Goal: Complete application form: Complete application form

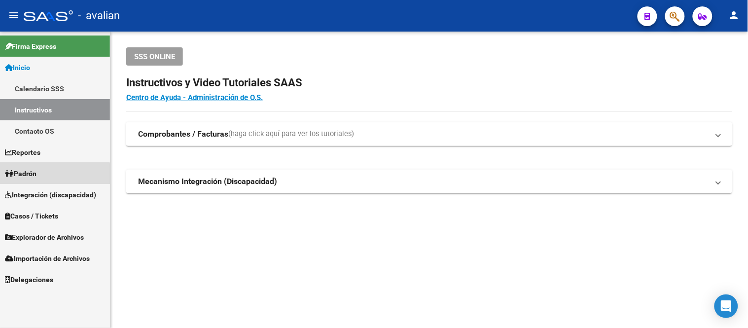
click at [53, 176] on link "Padrón" at bounding box center [55, 173] width 110 height 21
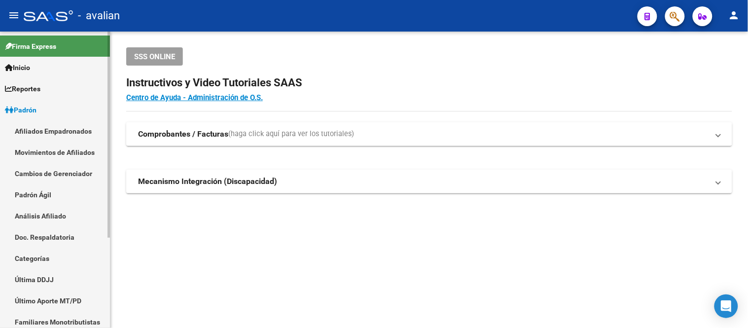
click at [48, 135] on link "Afiliados Empadronados" at bounding box center [55, 130] width 110 height 21
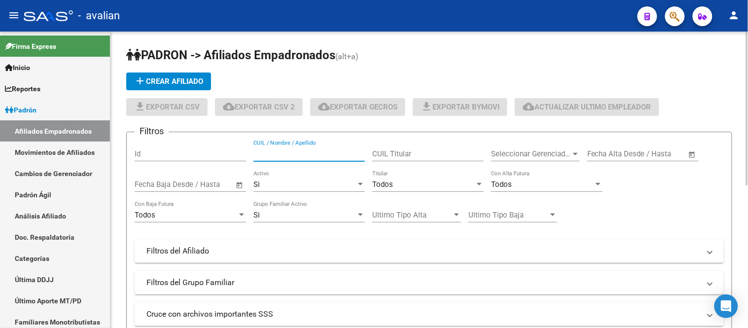
click at [314, 154] on input "CUIL / Nombre / Apellido" at bounding box center [308, 153] width 111 height 9
paste input "20593987303"
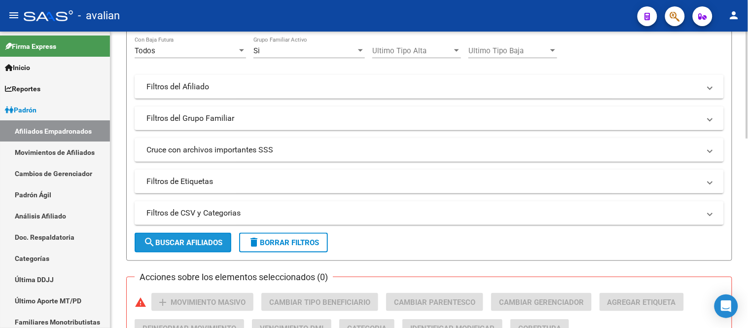
click at [195, 240] on span "search Buscar Afiliados" at bounding box center [182, 242] width 79 height 9
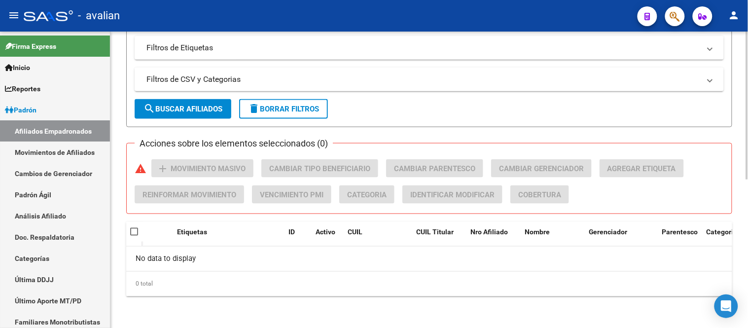
scroll to position [79, 0]
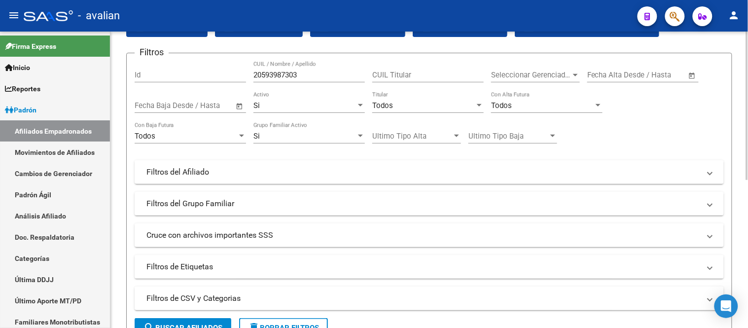
click at [312, 80] on div "20593987303 CUIL / Nombre / Apellido" at bounding box center [308, 71] width 111 height 21
click at [311, 79] on input "20593987303" at bounding box center [308, 74] width 111 height 9
paste input "26307006"
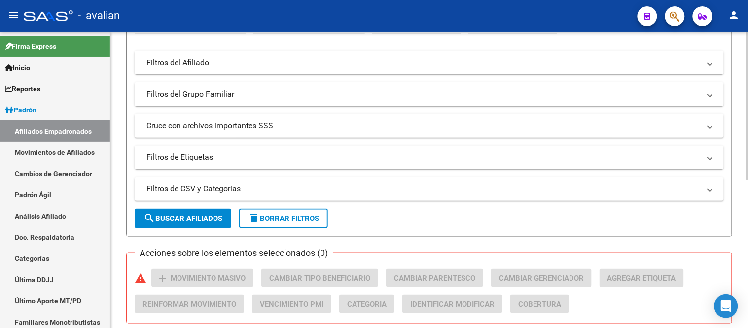
type input "20263070063"
click at [207, 209] on button "search Buscar Afiliados" at bounding box center [183, 218] width 97 height 20
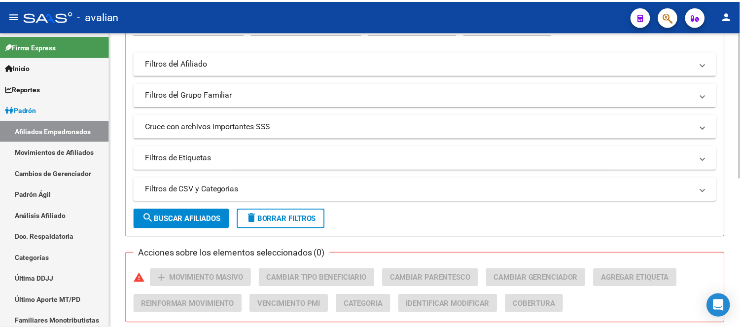
scroll to position [306, 0]
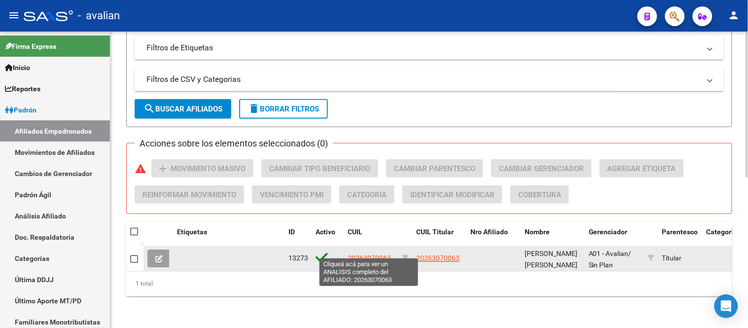
click at [366, 254] on span "20263070063" at bounding box center [368, 258] width 43 height 8
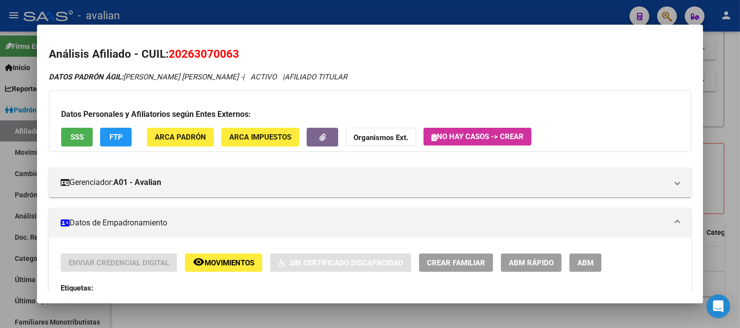
click at [465, 258] on span "Crear Familiar" at bounding box center [456, 262] width 58 height 9
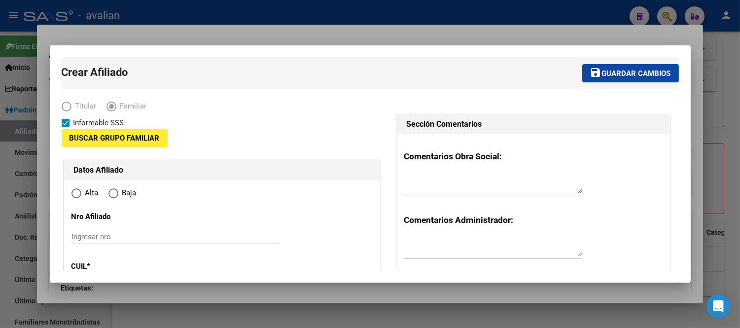
type input "33-50404708-9"
type input "CRESPO"
type input "3116"
type input "EJIDO"
type input "0"
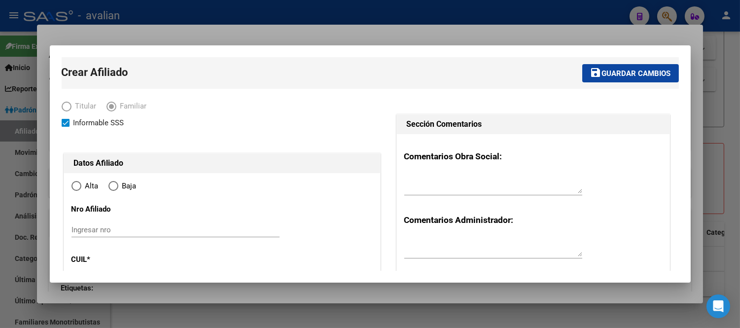
radio input "true"
type input "33-50404708-9"
click at [144, 227] on input "Ingresar nro" at bounding box center [175, 229] width 208 height 9
paste input "20593987303"
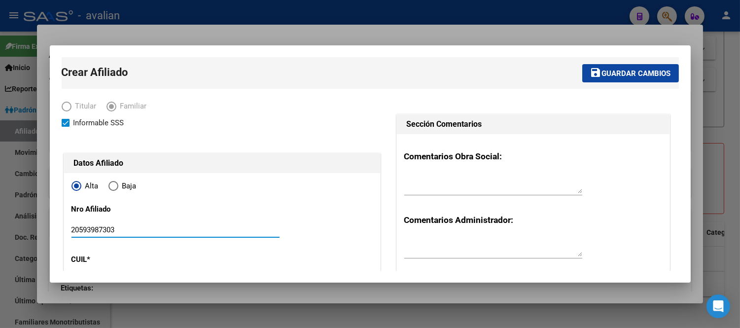
type input "20593987303"
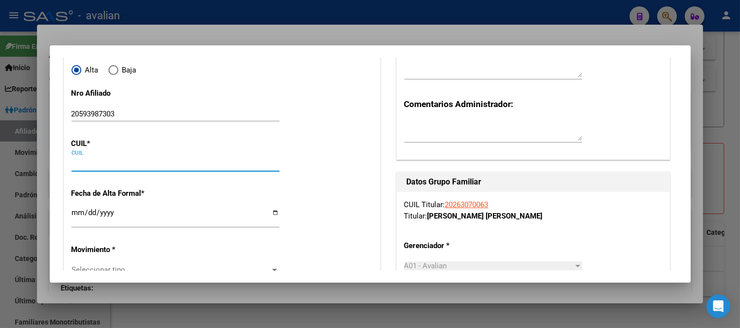
paste input "20-59398730-3"
type input "20-59398730-3"
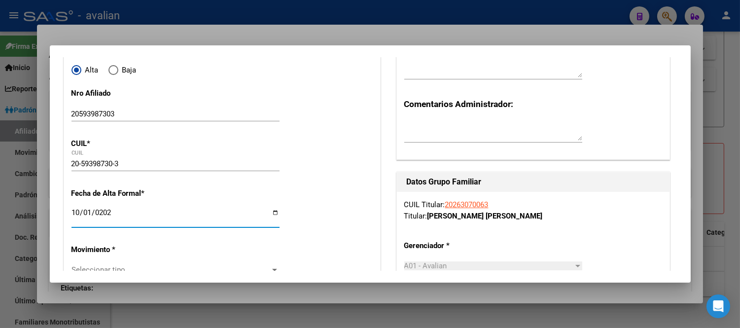
type input "[DATE]"
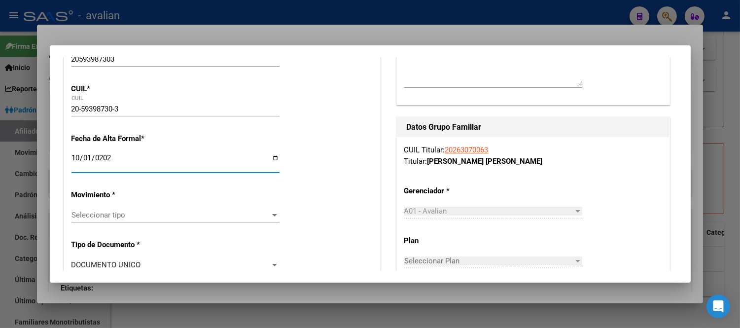
click at [137, 218] on span "Seleccionar tipo" at bounding box center [170, 214] width 199 height 9
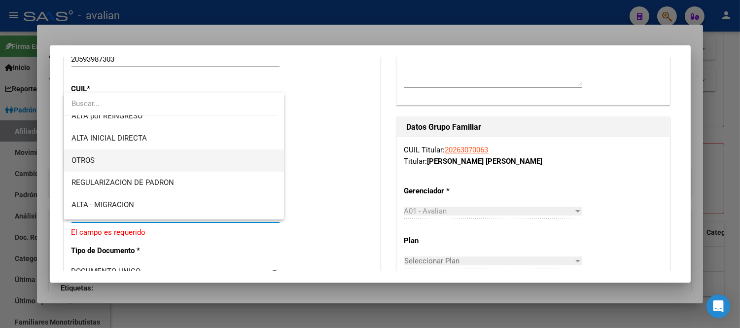
scroll to position [109, 0]
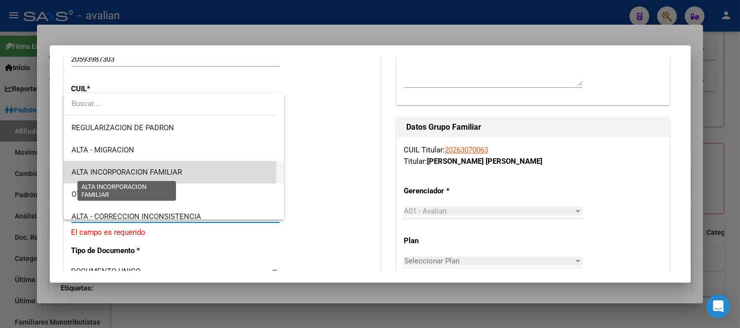
click at [147, 169] on span "ALTA INCORPORACION FAMILIAR" at bounding box center [126, 172] width 110 height 9
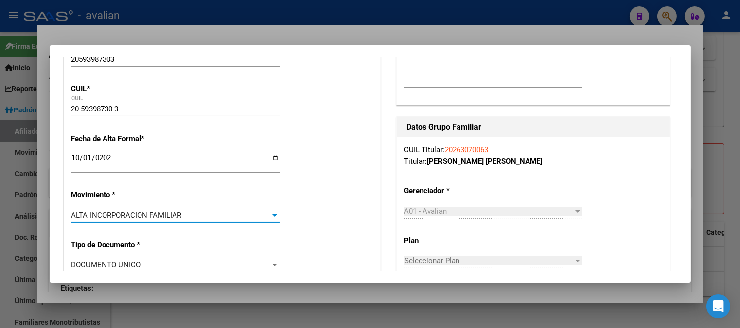
scroll to position [280, 0]
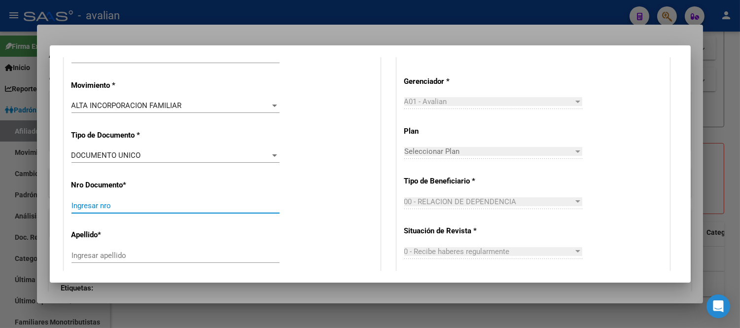
click at [160, 202] on input "Ingresar nro" at bounding box center [175, 205] width 208 height 9
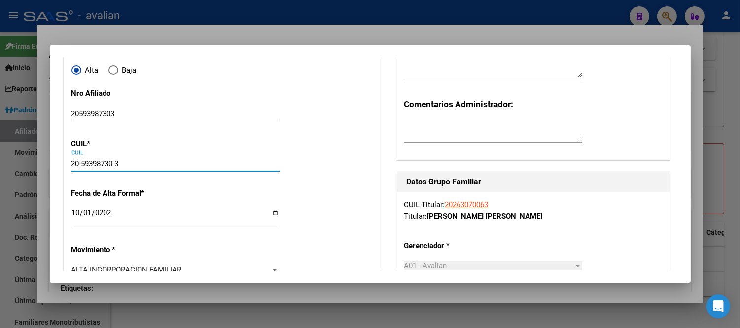
drag, startPoint x: 82, startPoint y: 162, endPoint x: 197, endPoint y: 165, distance: 114.9
click at [115, 163] on input "20-59398730-3" at bounding box center [175, 163] width 208 height 9
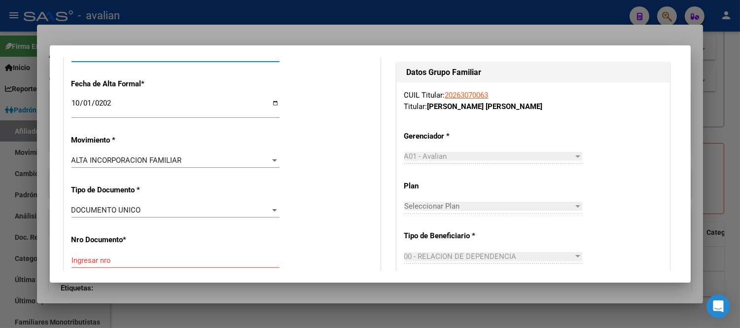
scroll to position [280, 0]
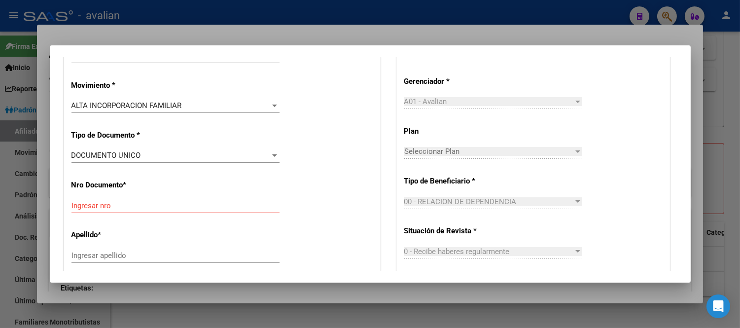
click at [134, 201] on input "Ingresar nro" at bounding box center [175, 205] width 208 height 9
paste input "59398730"
type input "59398730"
paste input "[PERSON_NAME]"
type input "[PERSON_NAME]"
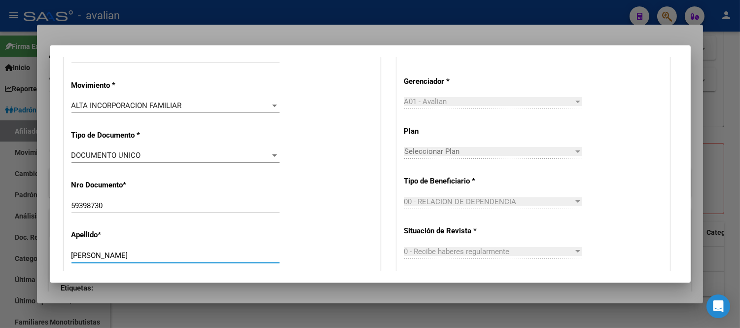
scroll to position [421, 0]
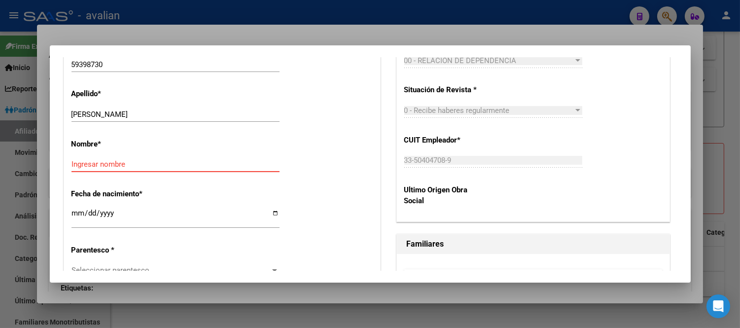
paste input "[PERSON_NAME]"
type input "[PERSON_NAME]"
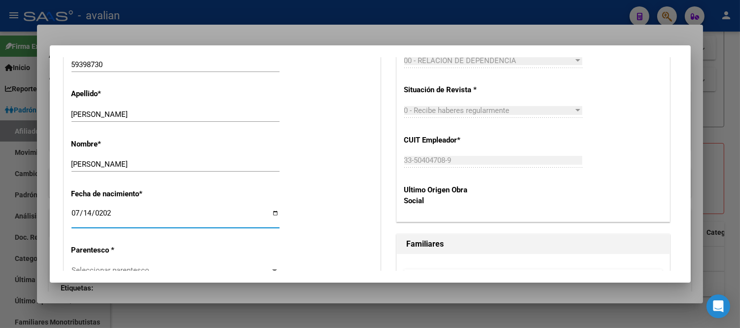
type input "[DATE]"
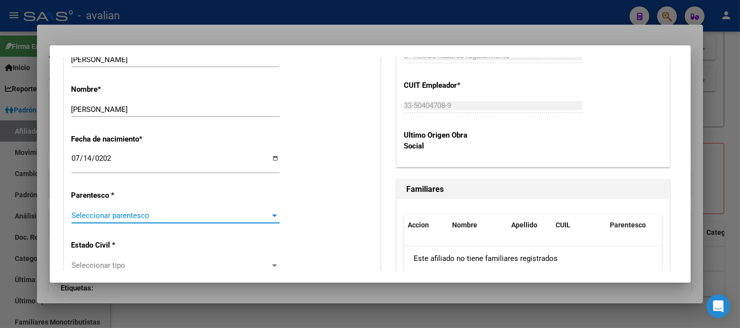
click at [180, 213] on span "Seleccionar parentesco" at bounding box center [170, 215] width 199 height 9
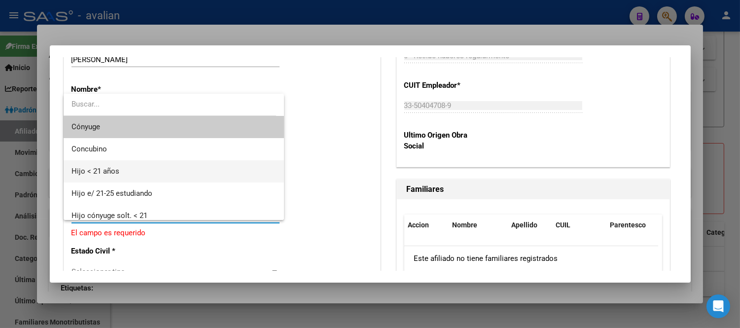
click at [165, 169] on span "Hijo < 21 años" at bounding box center [173, 171] width 205 height 22
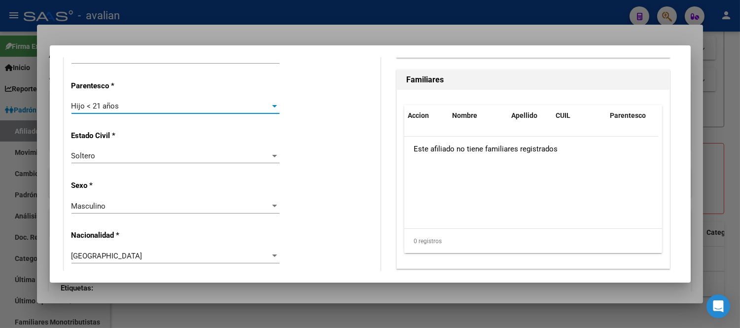
scroll to position [640, 0]
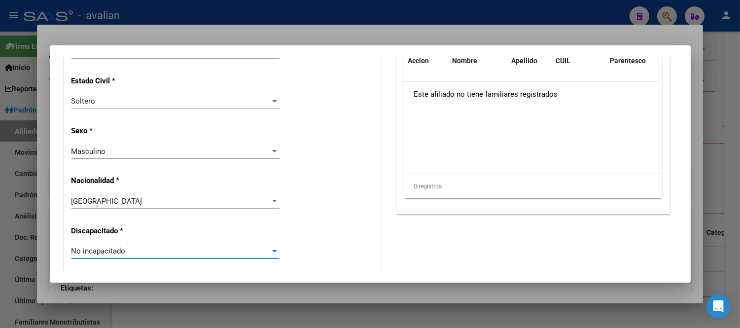
click at [149, 252] on div "No incapacitado" at bounding box center [170, 250] width 199 height 9
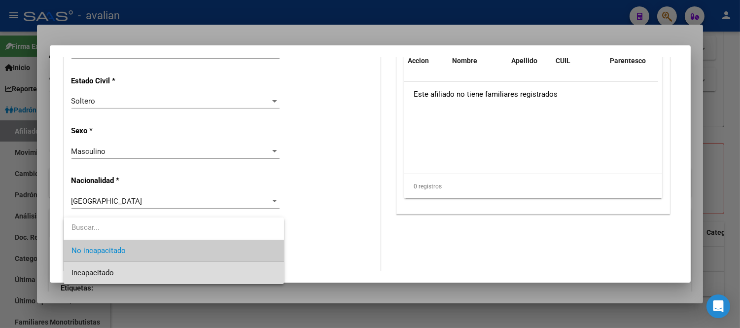
click at [134, 269] on span "Incapacitado" at bounding box center [173, 273] width 205 height 22
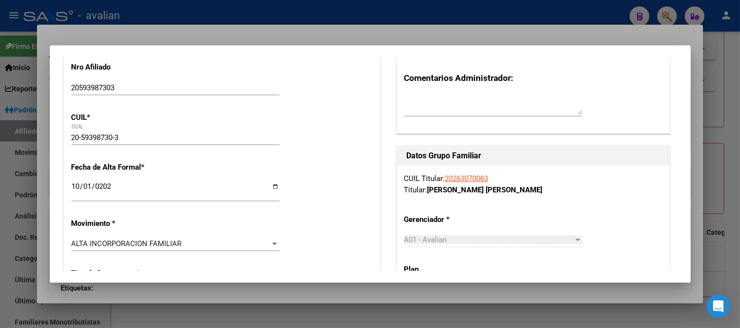
scroll to position [0, 0]
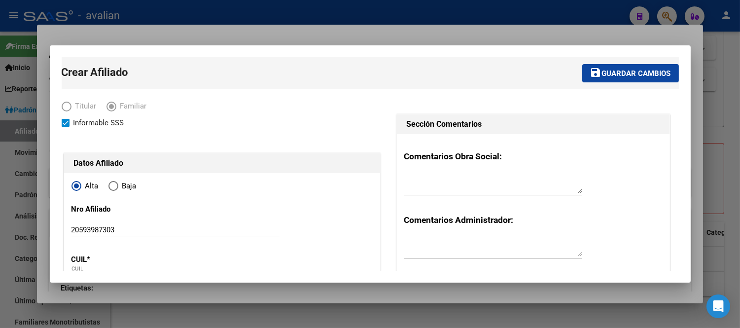
click at [615, 71] on span "Guardar cambios" at bounding box center [636, 73] width 69 height 9
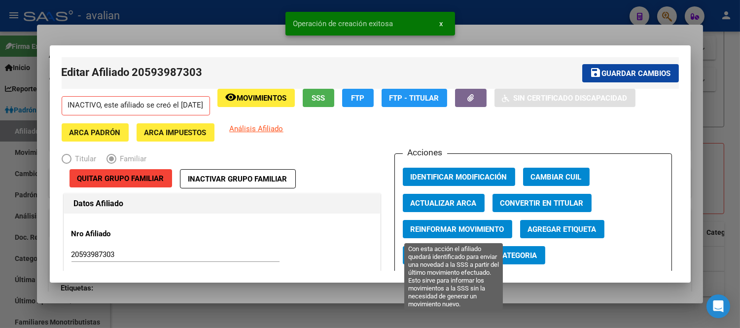
click at [439, 229] on span "Reinformar Movimiento" at bounding box center [458, 229] width 94 height 9
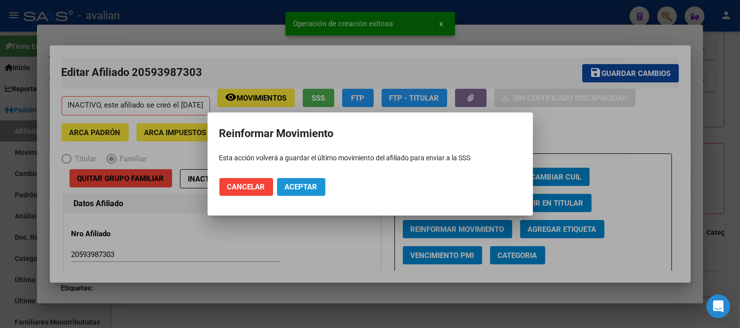
click at [308, 191] on span "Aceptar" at bounding box center [301, 186] width 33 height 9
